Goal: Check status: Check status

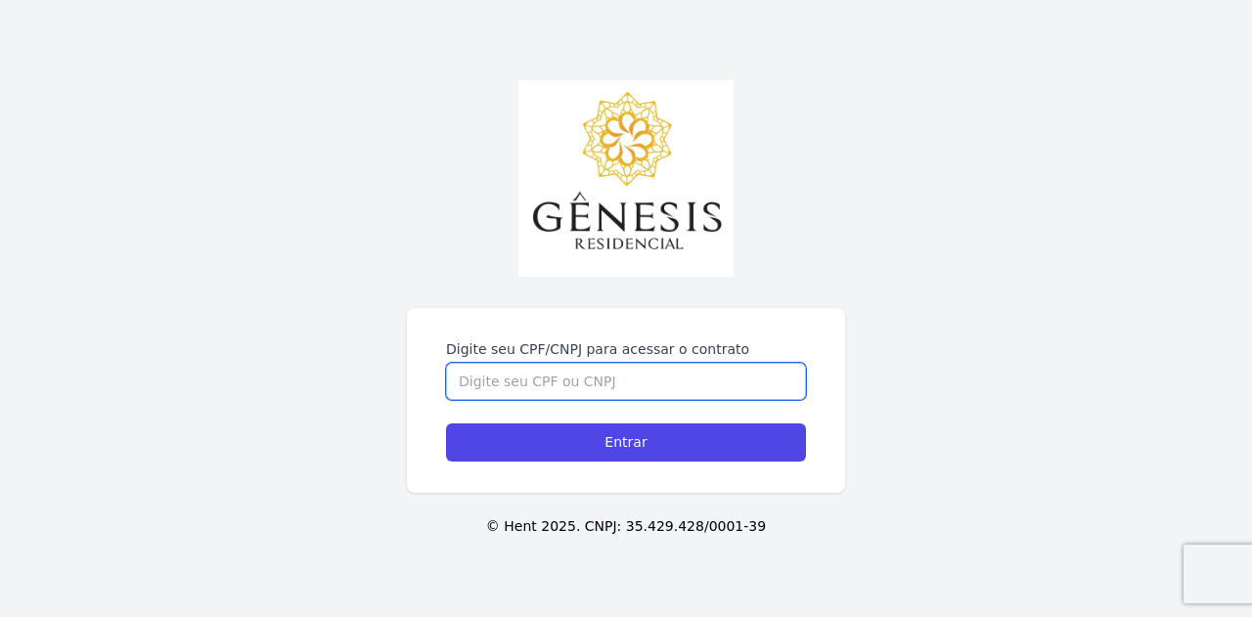
click at [606, 377] on input "Digite seu CPF/CNPJ para acessar o contrato" at bounding box center [626, 381] width 360 height 37
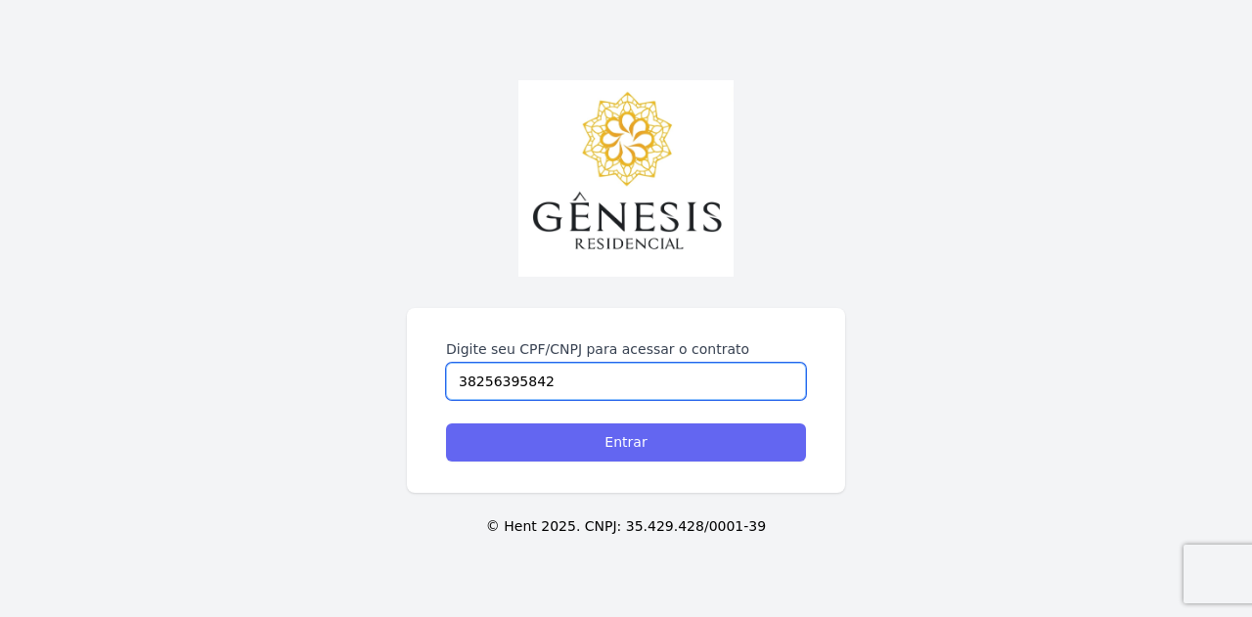
type input "38256395842"
click at [626, 459] on input "Entrar" at bounding box center [626, 442] width 360 height 38
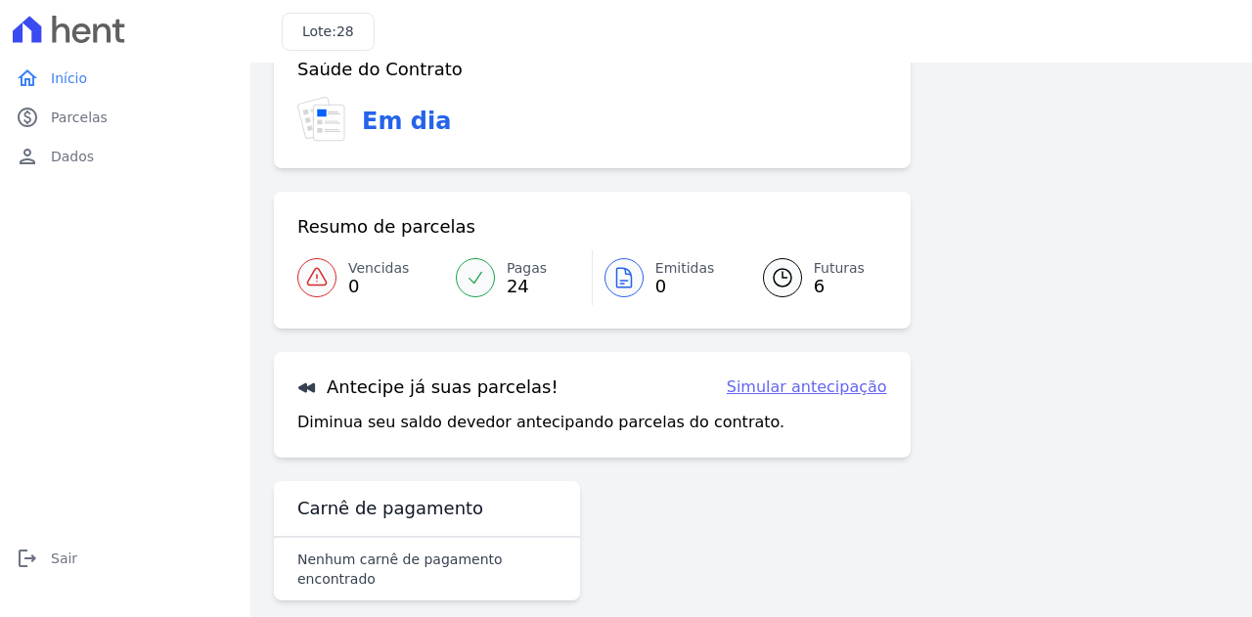
scroll to position [129, 0]
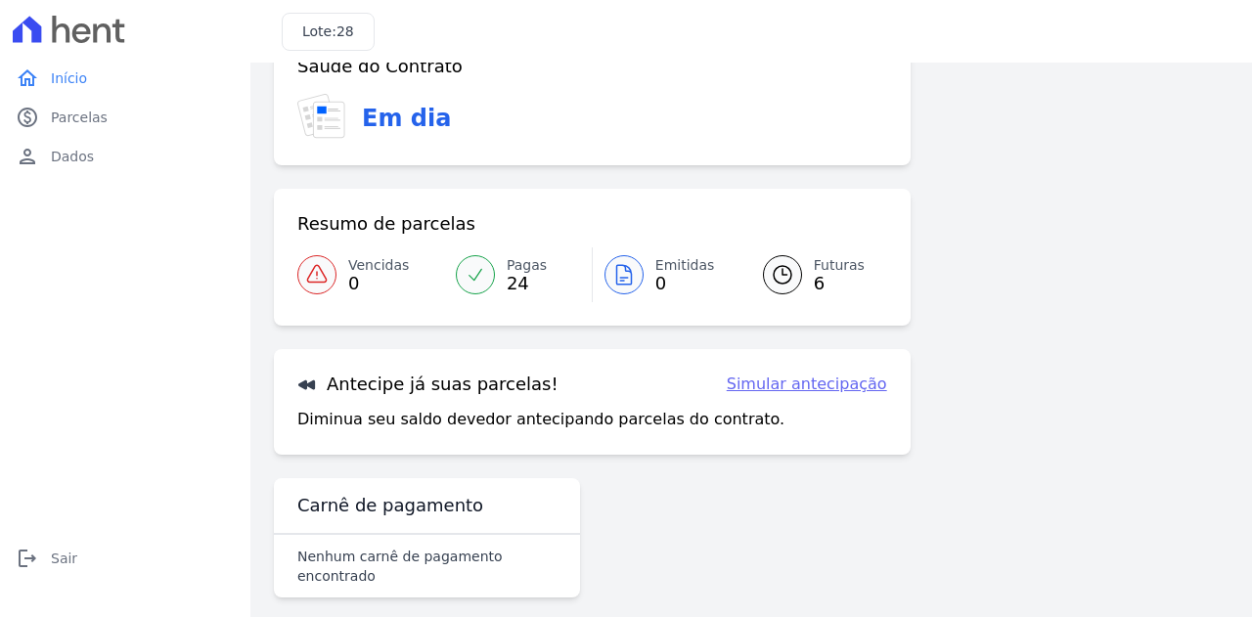
click at [426, 508] on h3 "Carnê de pagamento" at bounding box center [390, 505] width 186 height 23
click at [507, 267] on span "Pagas" at bounding box center [527, 265] width 40 height 21
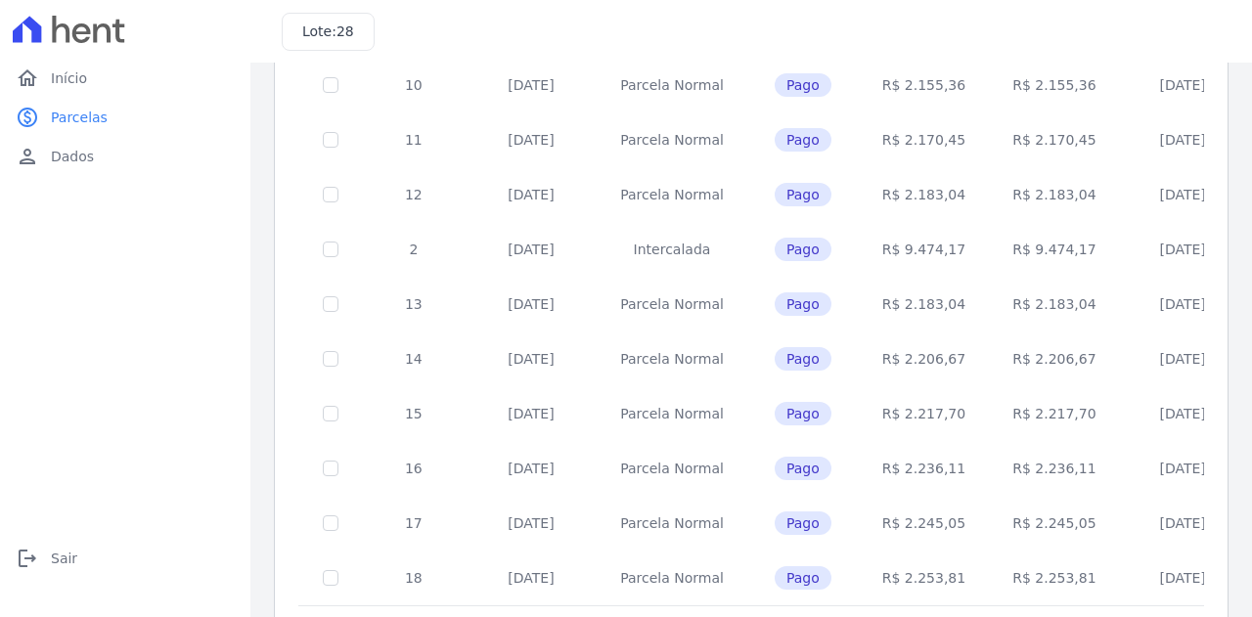
scroll to position [870, 0]
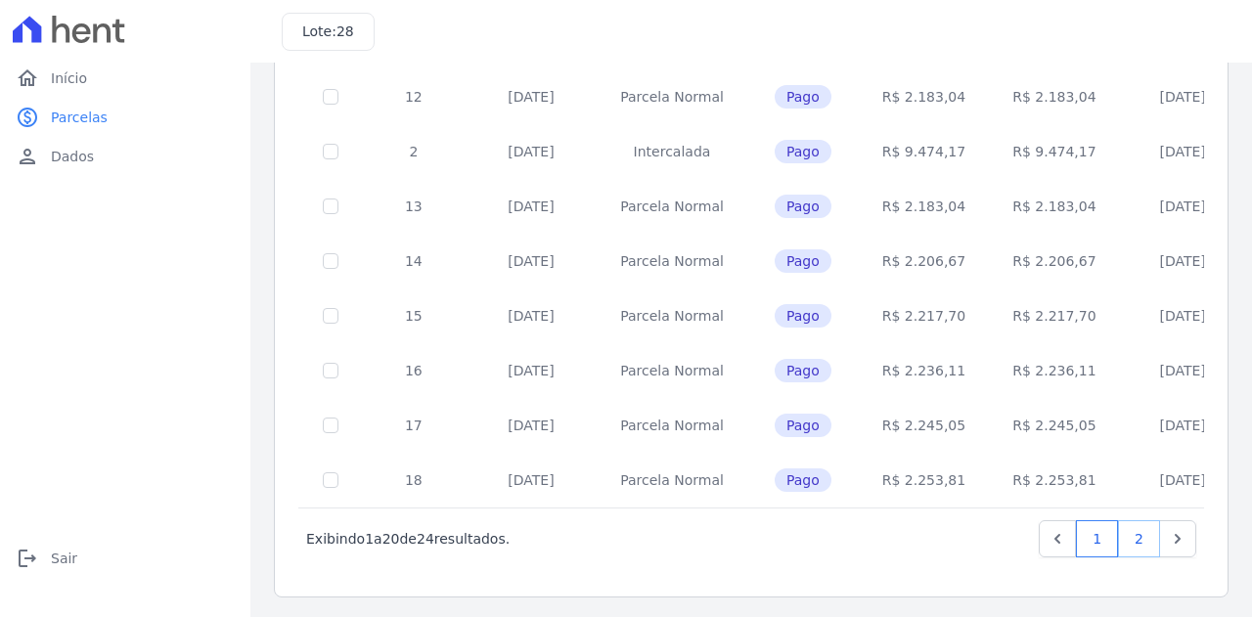
click at [1123, 540] on link "2" at bounding box center [1139, 538] width 42 height 37
